Goal: Book appointment/travel/reservation

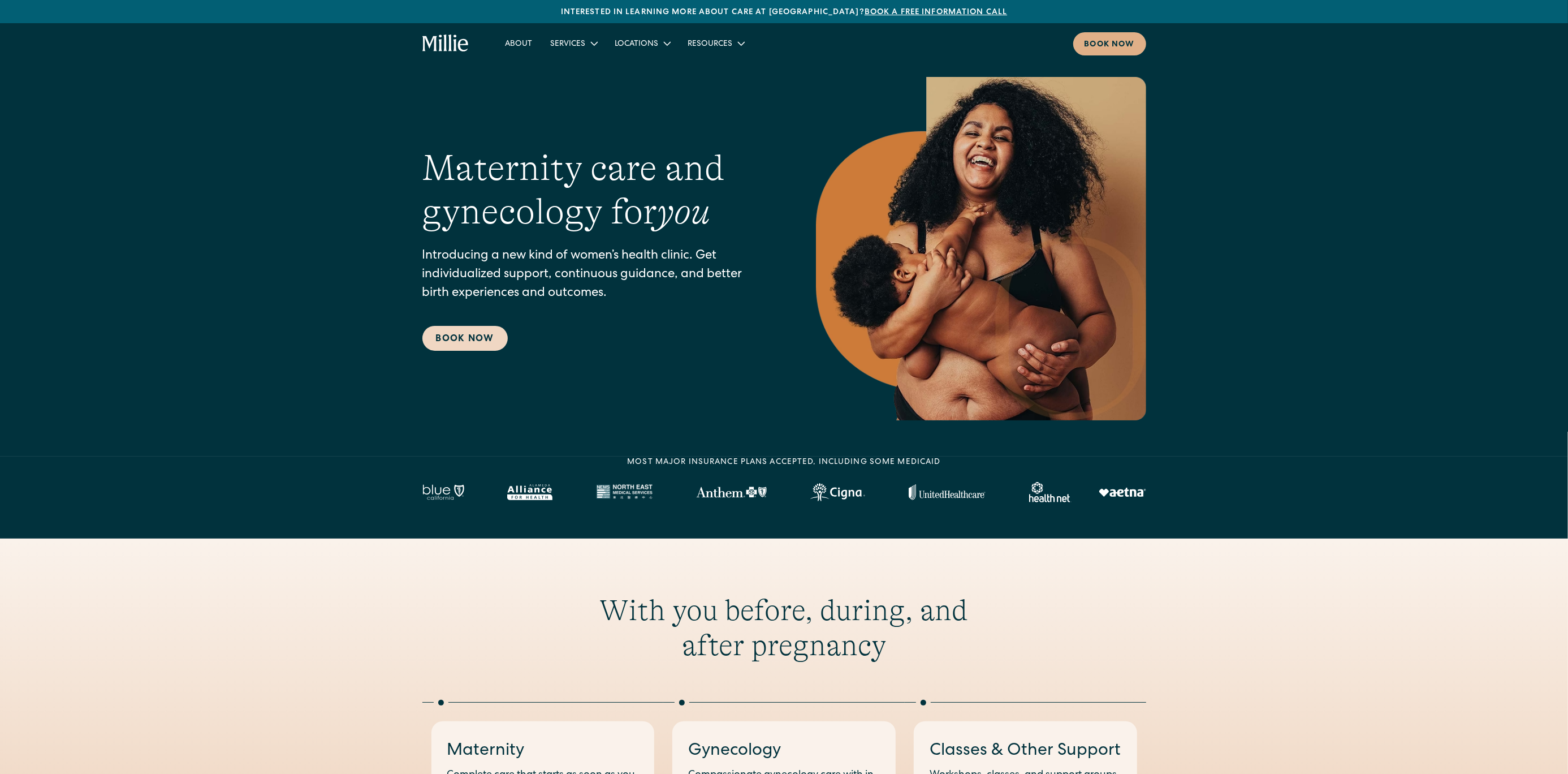
click at [465, 340] on link "Book Now" at bounding box center [465, 338] width 85 height 25
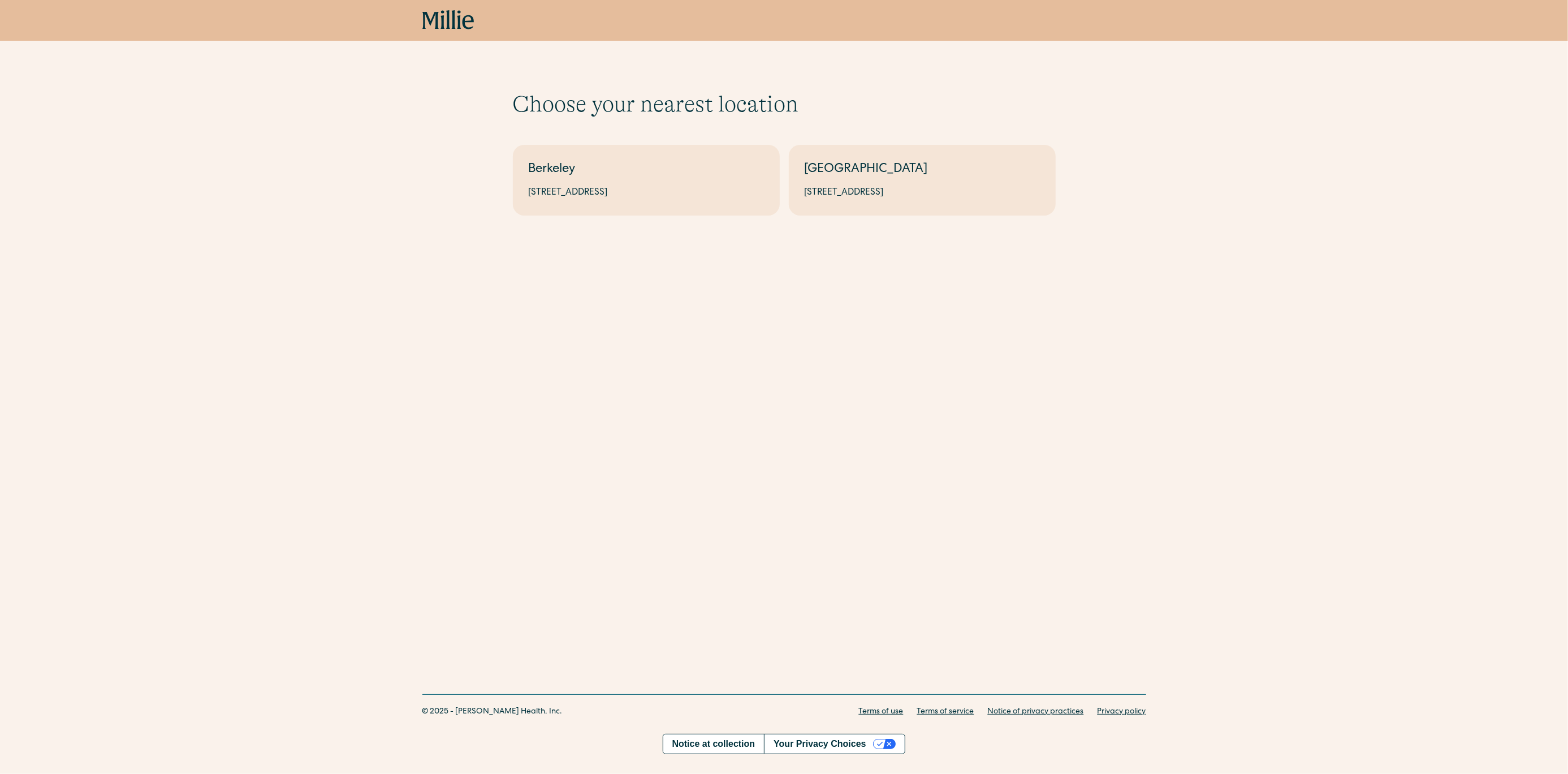
click at [622, 222] on div "Choose your nearest location Shows if there's no parameters Berkeley 2999 Regen…" at bounding box center [784, 135] width 1568 height 270
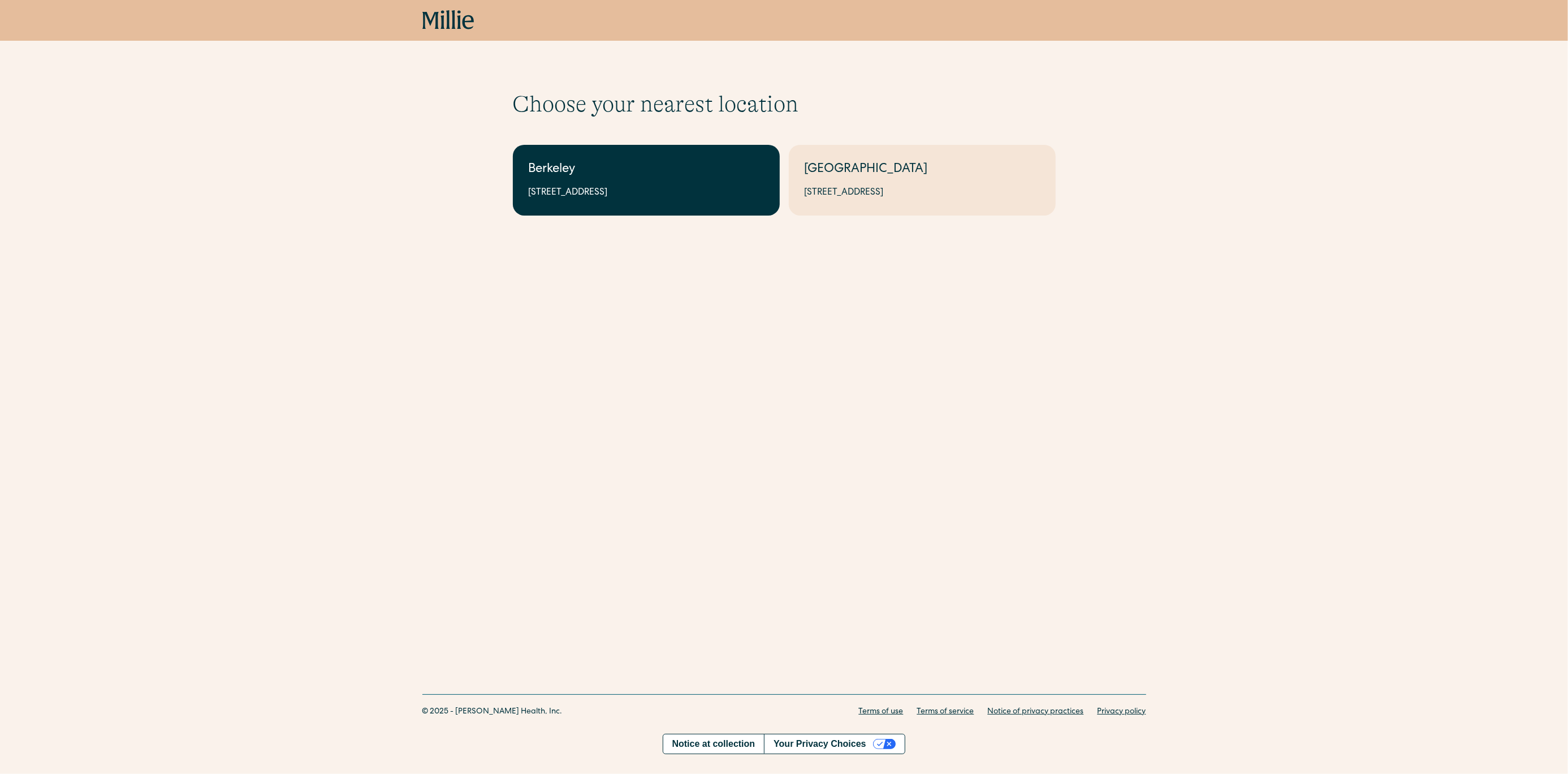
click at [625, 177] on div "Berkeley" at bounding box center [646, 170] width 235 height 19
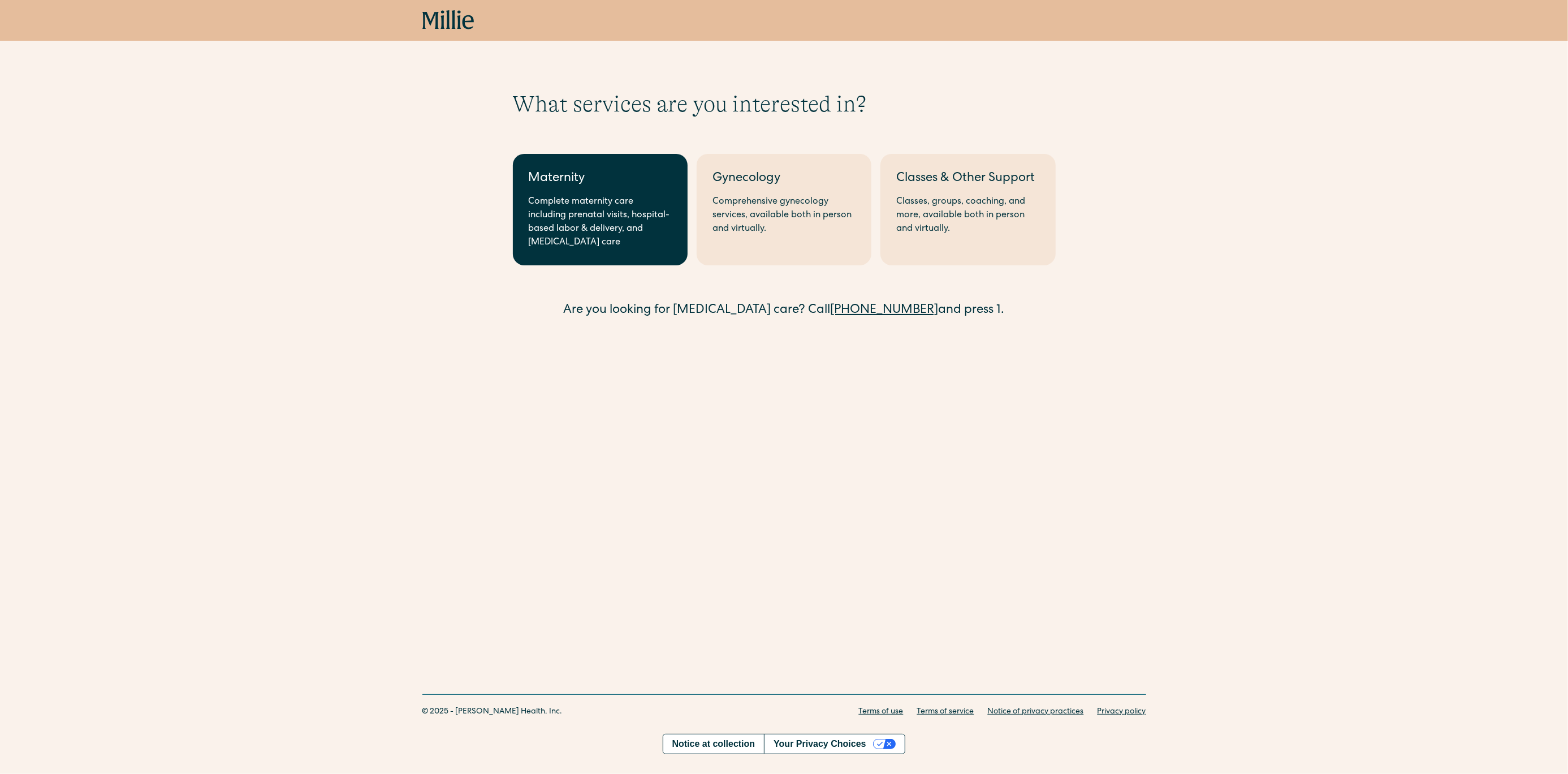
click at [590, 197] on div "Complete maternity care including prenatal visits, hospital-based labor & deliv…" at bounding box center [600, 222] width 143 height 54
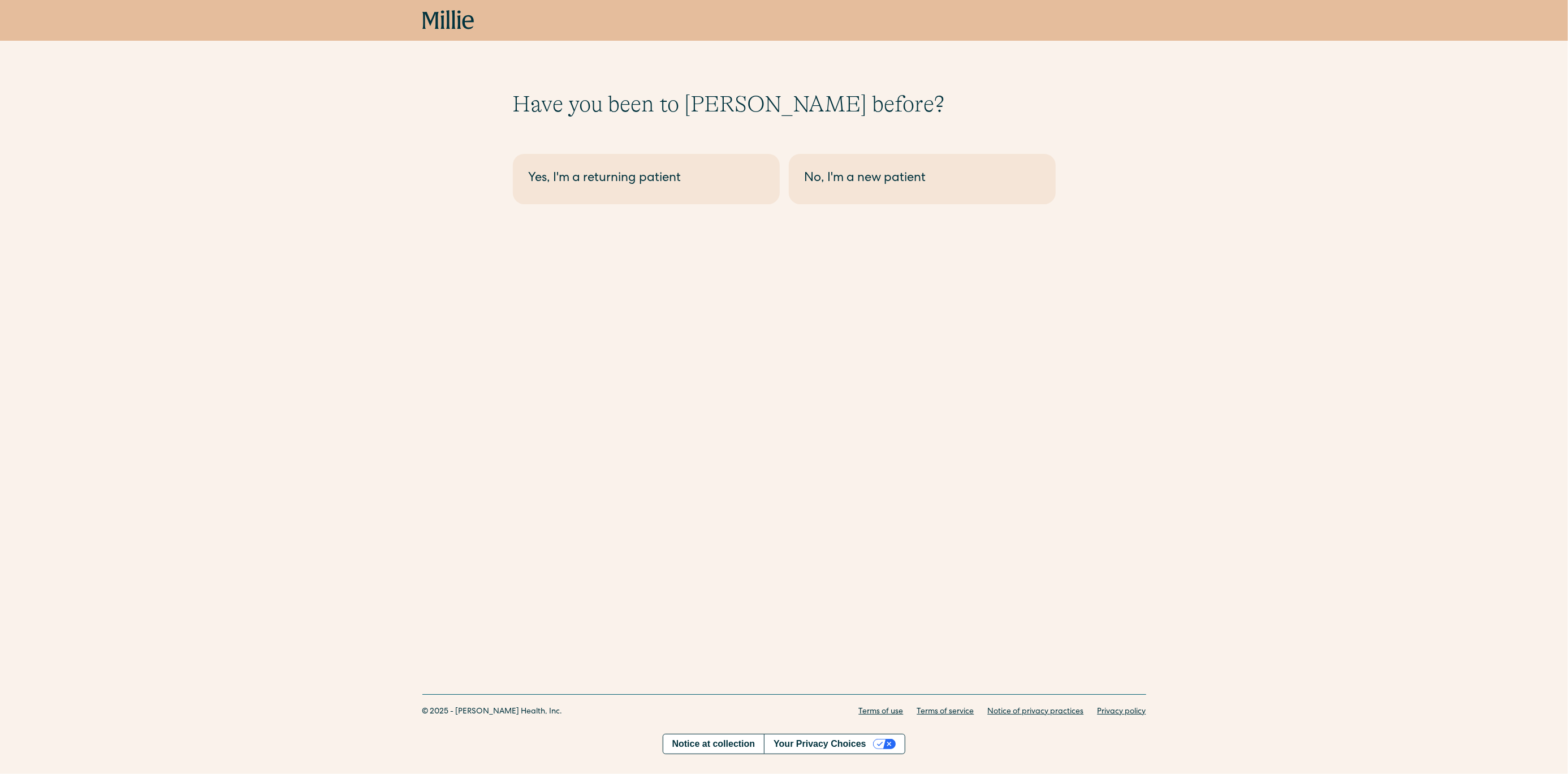
click at [590, 197] on link "Yes, I'm a returning patient" at bounding box center [646, 179] width 267 height 51
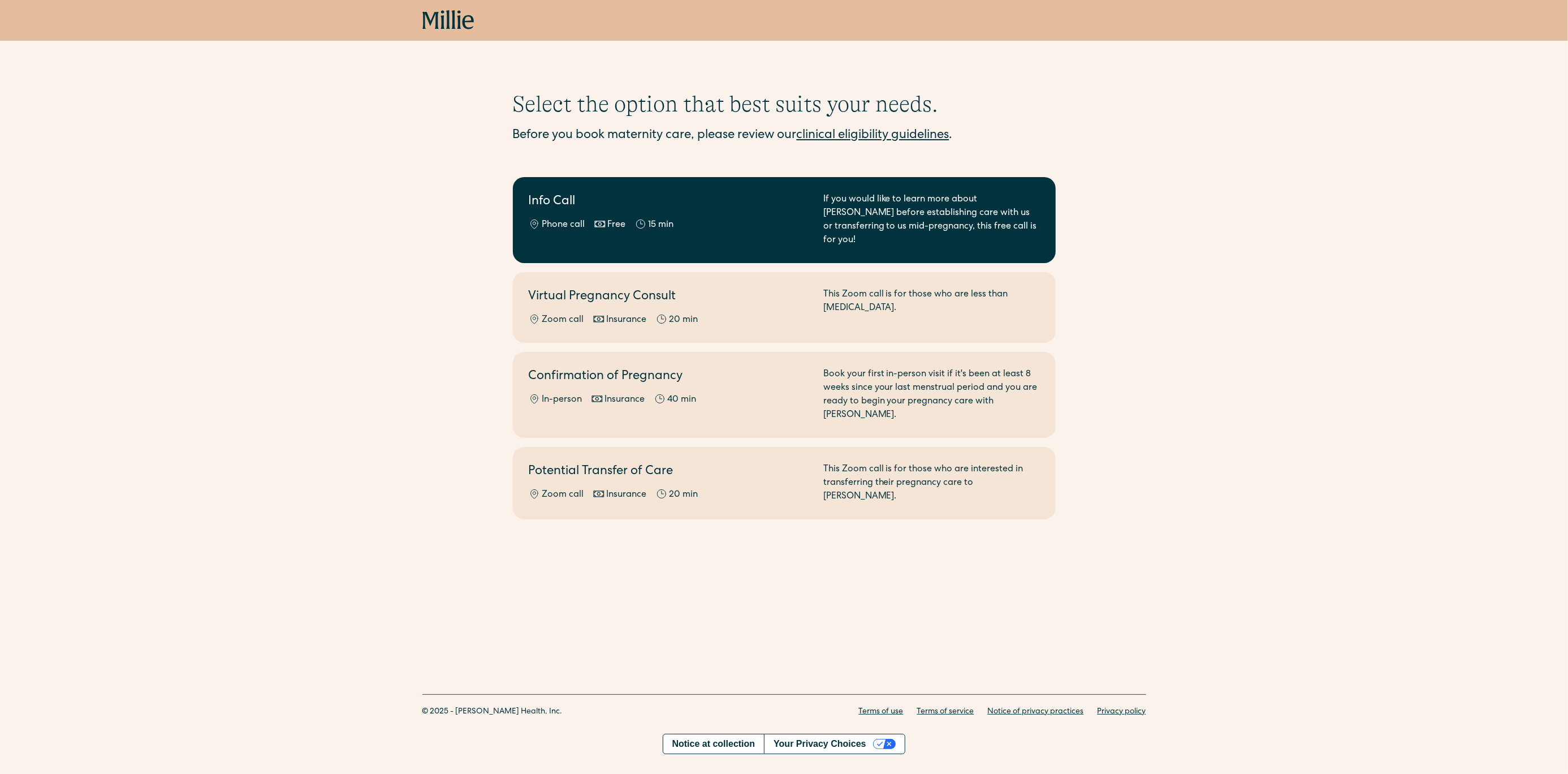
click at [587, 219] on div "Phone call Free 15 min" at bounding box center [670, 225] width 281 height 13
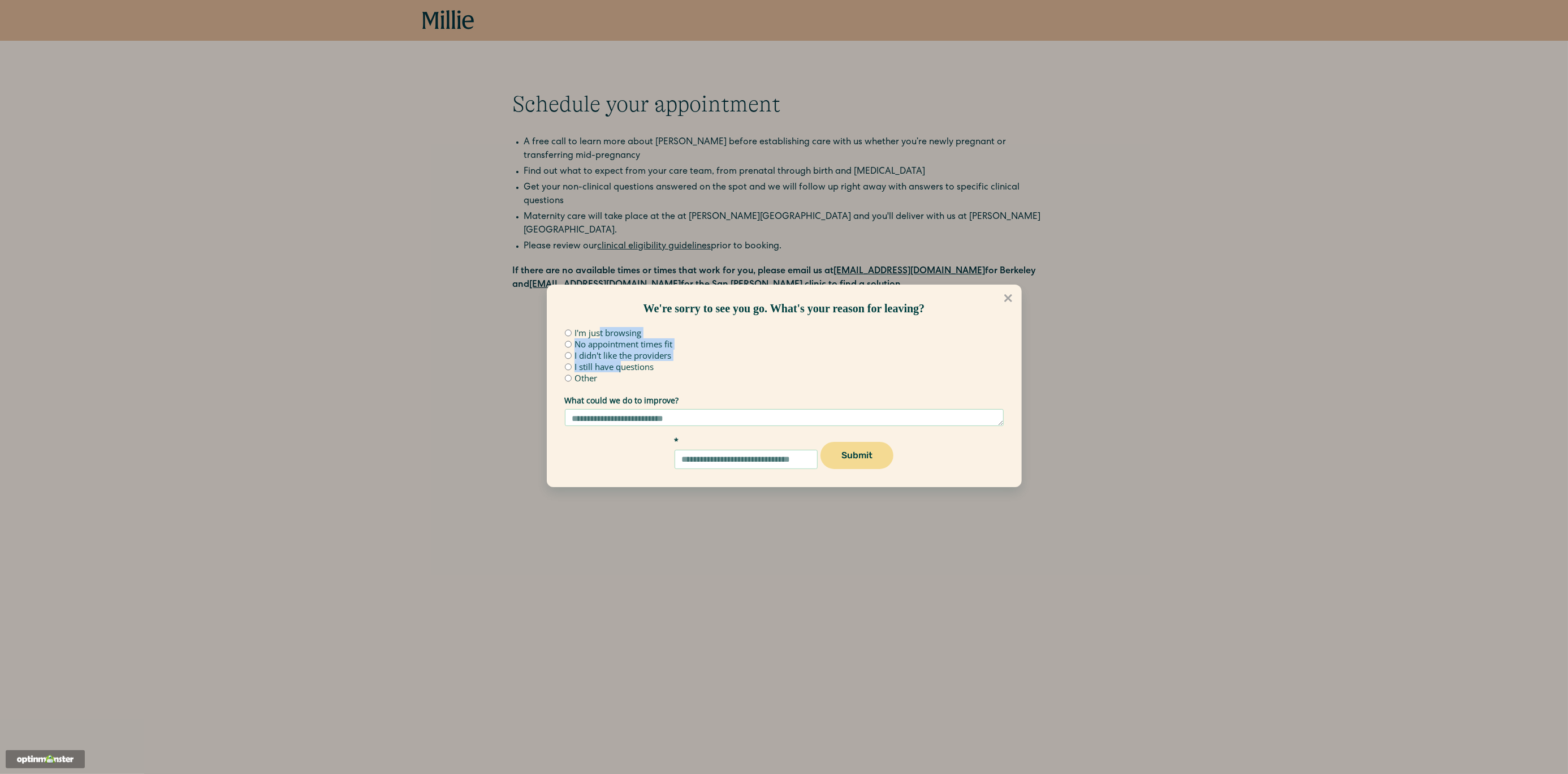
drag, startPoint x: 600, startPoint y: 333, endPoint x: 619, endPoint y: 367, distance: 38.9
click at [619, 367] on div "I'm just browsing No appointment times fit I didn't like the providers I still …" at bounding box center [784, 357] width 439 height 57
click at [619, 367] on label "I still have questions" at bounding box center [614, 367] width 79 height 9
click at [592, 332] on label "I'm just browsing" at bounding box center [608, 333] width 67 height 9
